Goal: Communication & Community: Answer question/provide support

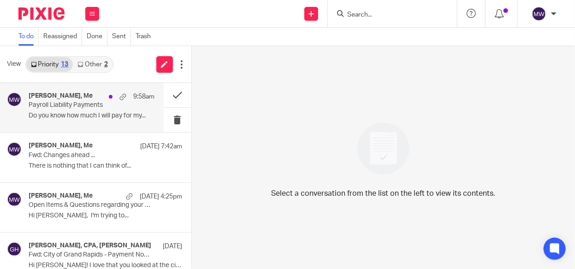
click at [95, 110] on div "[PERSON_NAME], Me 9:58am Payroll Liability Payments Do you know how much I will…" at bounding box center [92, 107] width 126 height 31
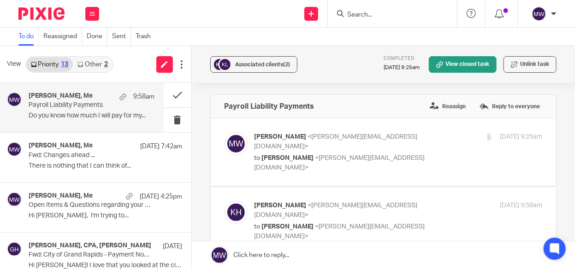
scroll to position [46, 0]
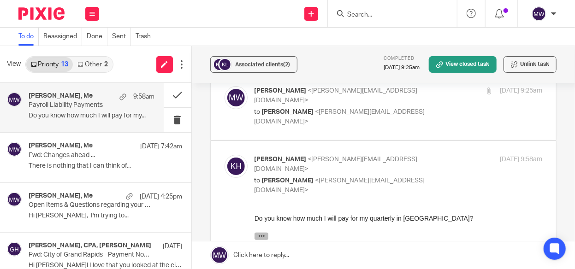
click at [259, 234] on icon "button" at bounding box center [261, 236] width 7 height 7
click at [116, 113] on p "Do you know how much I will pay for my..." at bounding box center [92, 116] width 126 height 8
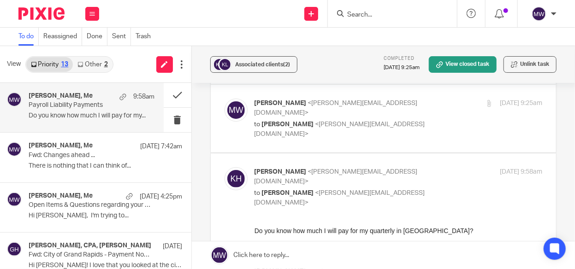
scroll to position [0, 0]
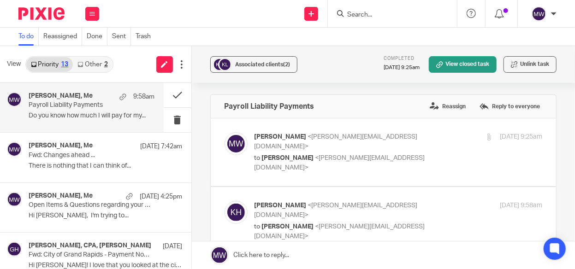
click at [130, 119] on p "Do you know how much I will pay for my..." at bounding box center [92, 116] width 126 height 8
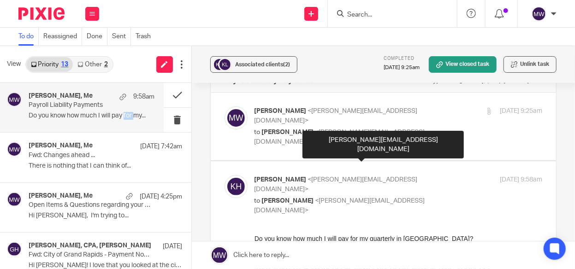
scroll to position [46, 0]
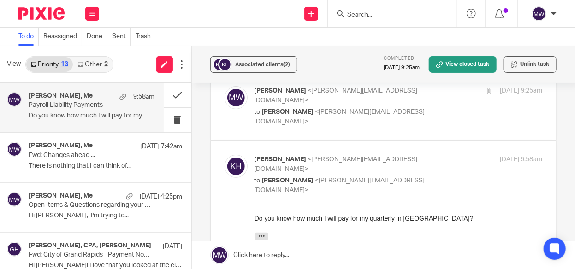
click at [349, 16] on input "Search" at bounding box center [387, 15] width 83 height 8
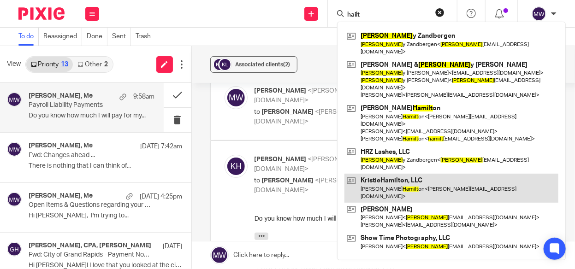
type input "hailt"
click at [395, 174] on link at bounding box center [452, 188] width 214 height 29
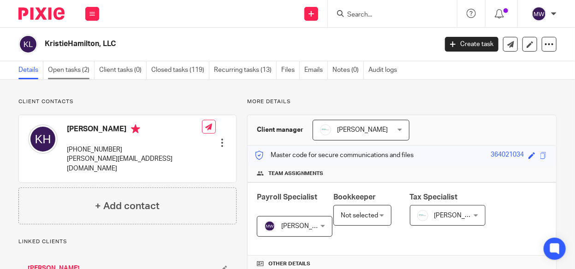
click at [67, 67] on link "Open tasks (2)" at bounding box center [71, 70] width 47 height 18
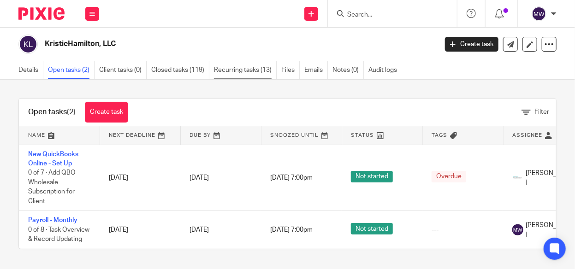
click at [234, 72] on link "Recurring tasks (13)" at bounding box center [245, 70] width 63 height 18
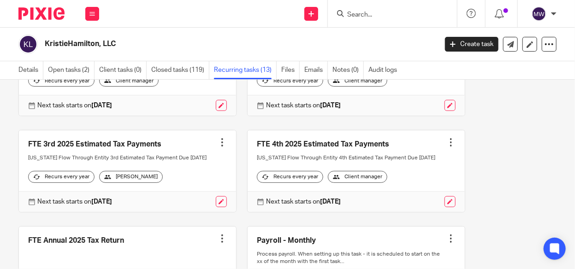
scroll to position [461, 0]
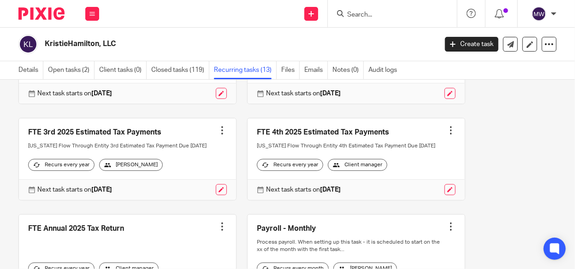
click at [129, 153] on link at bounding box center [127, 160] width 217 height 82
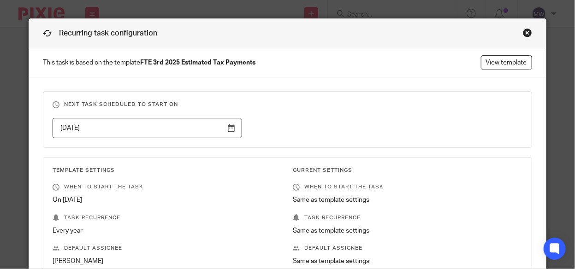
click at [524, 31] on div "Close this dialog window" at bounding box center [527, 32] width 9 height 9
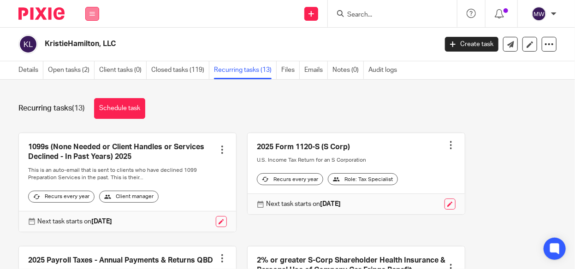
click at [96, 15] on button at bounding box center [92, 14] width 14 height 14
click at [90, 58] on link "Email" at bounding box center [87, 56] width 15 height 6
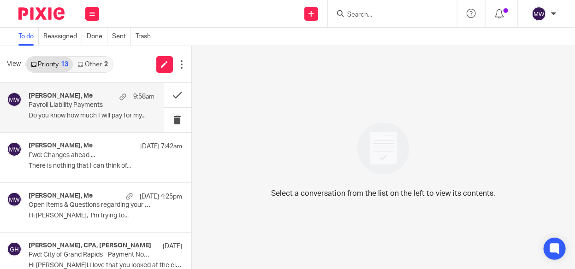
click at [85, 99] on h4 "[PERSON_NAME], Me" at bounding box center [61, 96] width 64 height 8
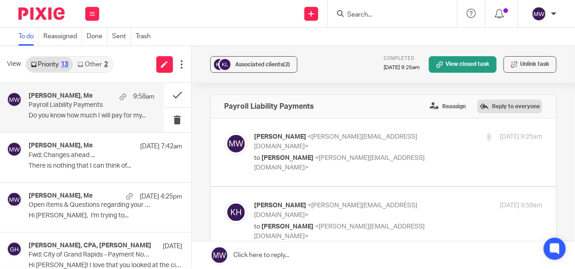
click at [478, 100] on label "Reply to everyone" at bounding box center [510, 107] width 65 height 14
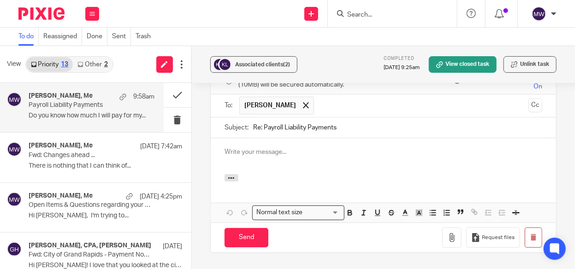
scroll to position [316, 0]
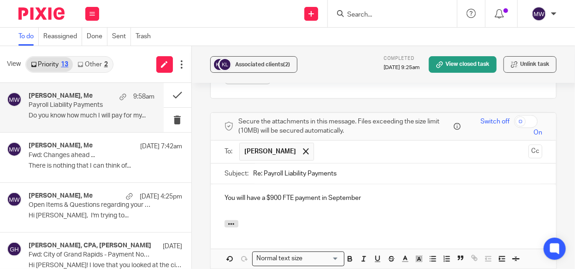
click at [295, 194] on p "You will have a $900 FTE payment in September" at bounding box center [384, 198] width 318 height 9
click at [420, 194] on p "You will have a $900 FTE Estimated Tax payment in September" at bounding box center [384, 198] width 318 height 9
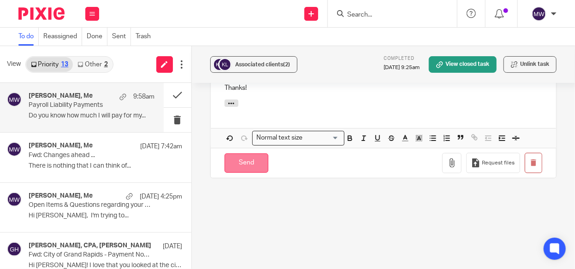
click at [251, 154] on input "Send" at bounding box center [247, 164] width 44 height 20
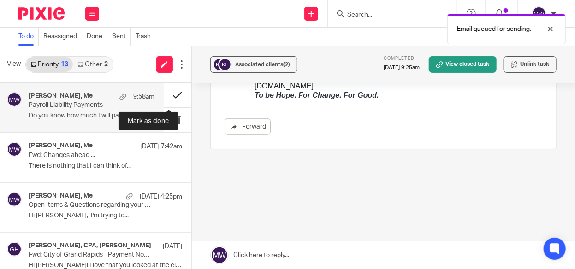
scroll to position [245, 0]
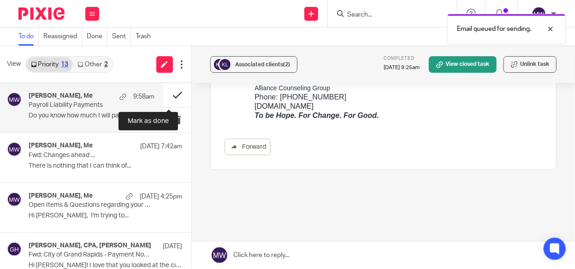
click at [170, 94] on button at bounding box center [178, 95] width 28 height 24
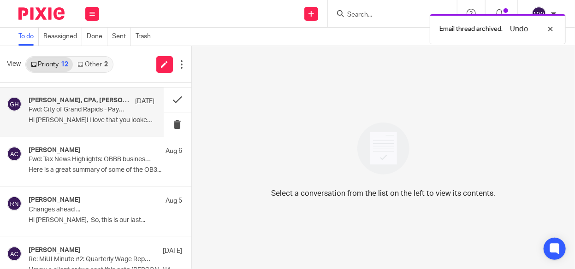
scroll to position [92, 0]
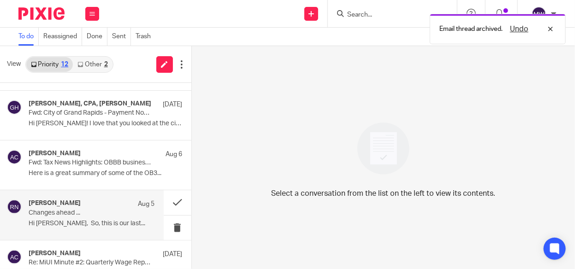
click at [138, 208] on p "Aug 5" at bounding box center [146, 204] width 17 height 9
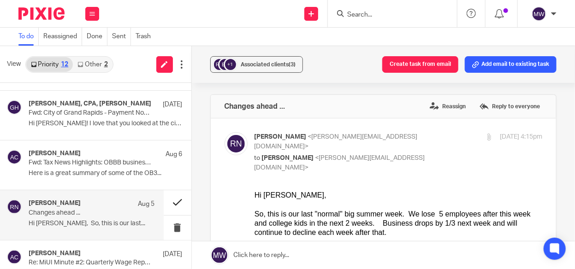
scroll to position [0, 0]
click at [170, 201] on button at bounding box center [178, 203] width 28 height 24
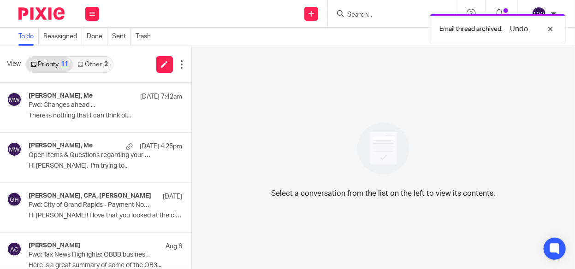
click at [104, 64] on div "2" at bounding box center [106, 64] width 4 height 6
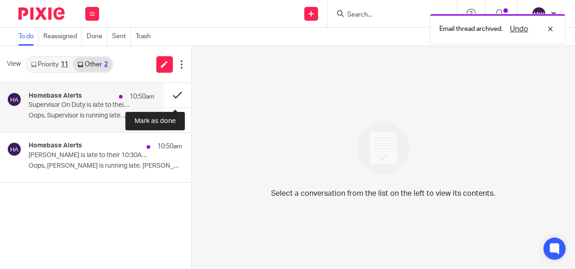
click at [174, 94] on button at bounding box center [178, 95] width 28 height 24
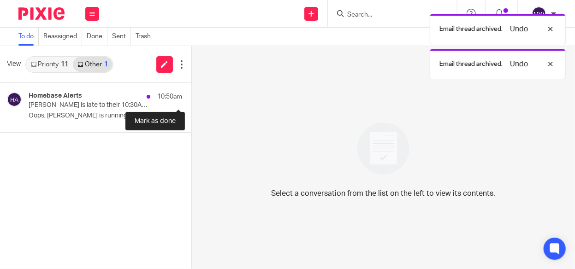
click at [191, 94] on button at bounding box center [194, 95] width 7 height 24
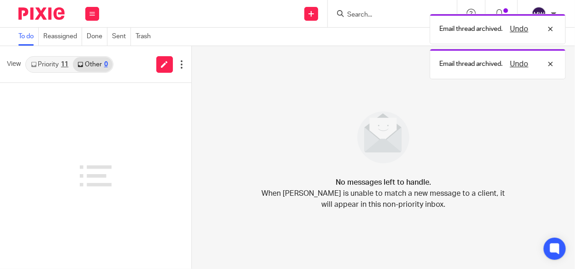
click at [50, 65] on link "Priority 11" at bounding box center [49, 64] width 47 height 15
